Goal: Find contact information: Find contact information

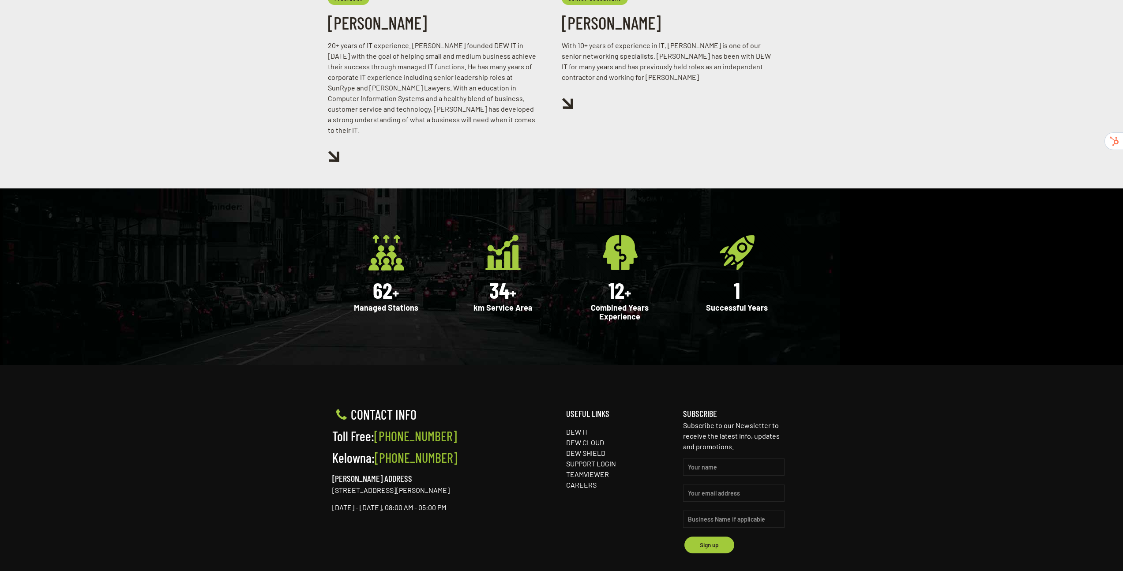
scroll to position [1028, 0]
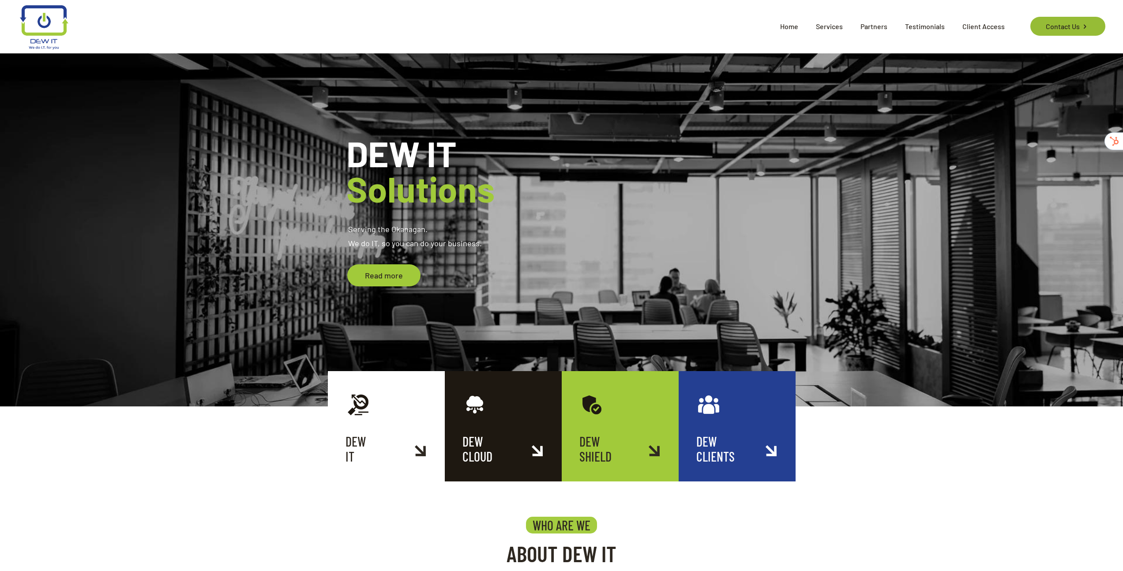
click at [1037, 29] on link "Contact Us" at bounding box center [1068, 26] width 75 height 19
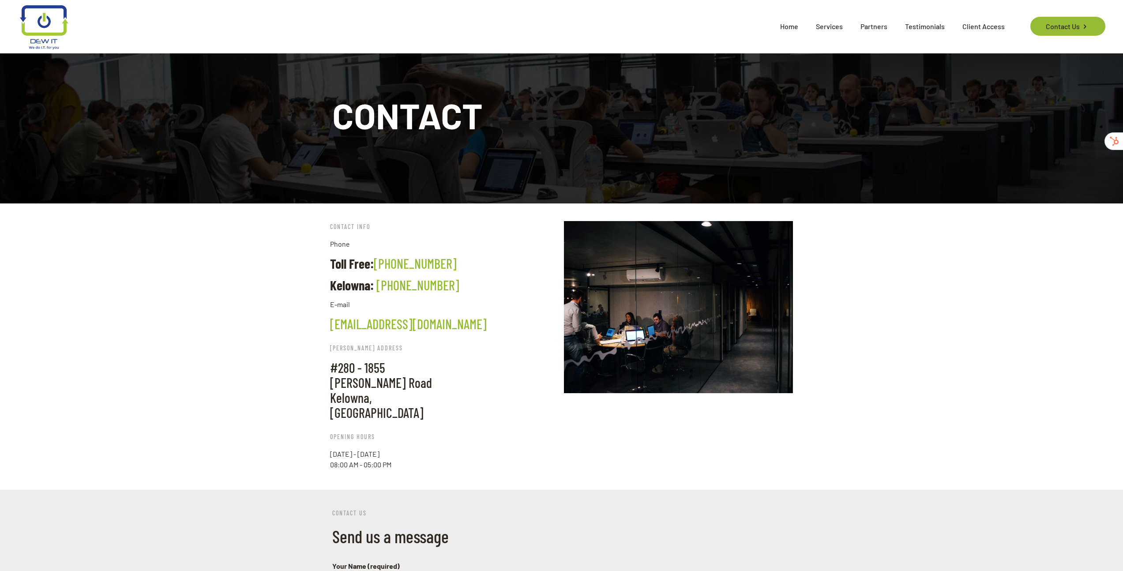
click at [1042, 19] on link "Contact Us" at bounding box center [1068, 26] width 75 height 19
